Goal: Information Seeking & Learning: Learn about a topic

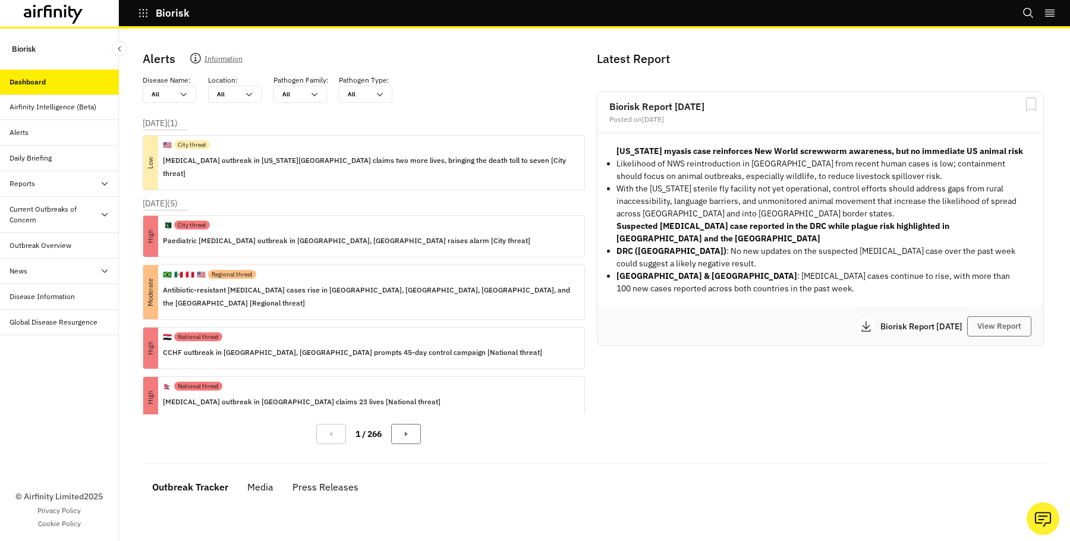
click at [37, 211] on div "Current Outbreaks of Concern" at bounding box center [55, 214] width 90 height 21
click at [48, 247] on div "[MEDICAL_DATA]" at bounding box center [47, 245] width 56 height 11
